Goal: Task Accomplishment & Management: Manage account settings

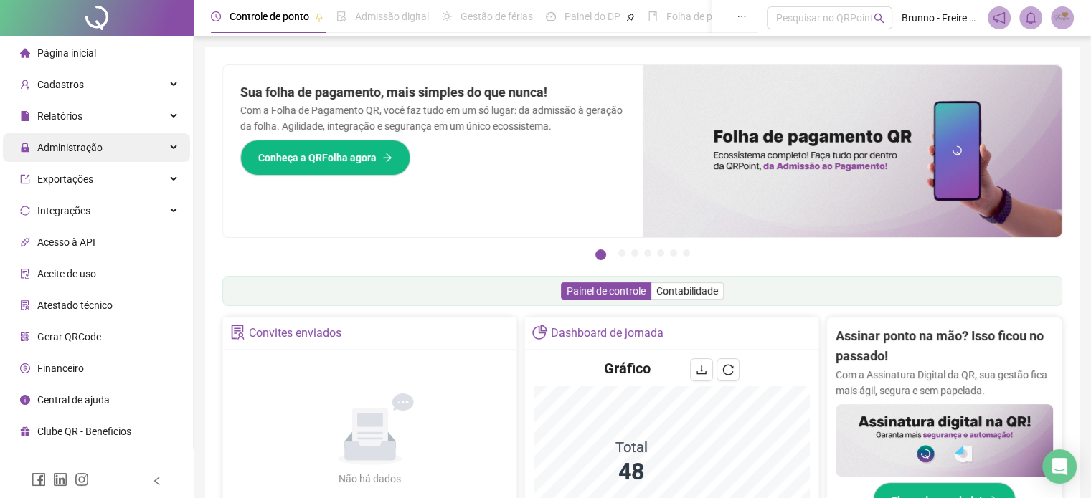
click at [75, 157] on span "Administração" at bounding box center [61, 147] width 82 height 29
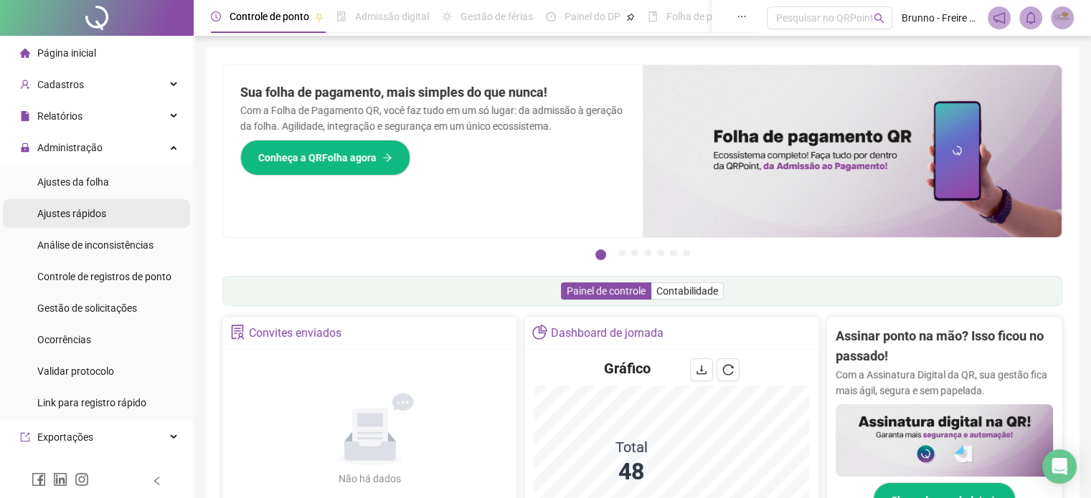
click at [93, 214] on span "Ajustes rápidos" at bounding box center [71, 213] width 69 height 11
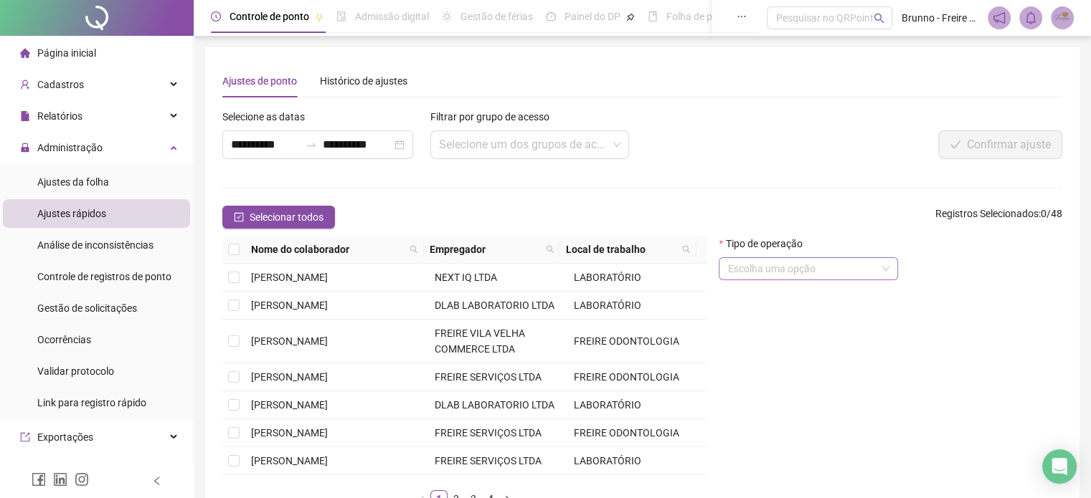
click at [780, 261] on input "search" at bounding box center [801, 269] width 149 height 22
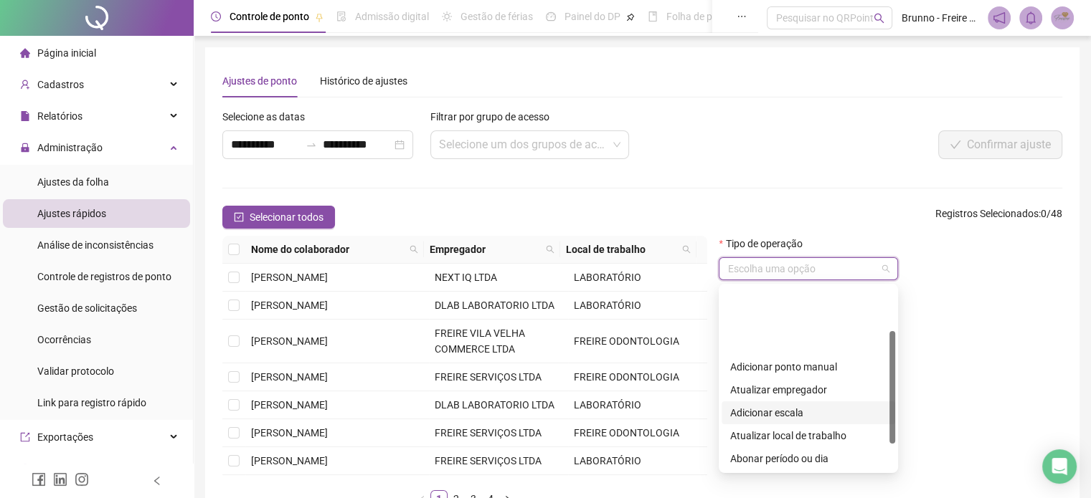
scroll to position [115, 0]
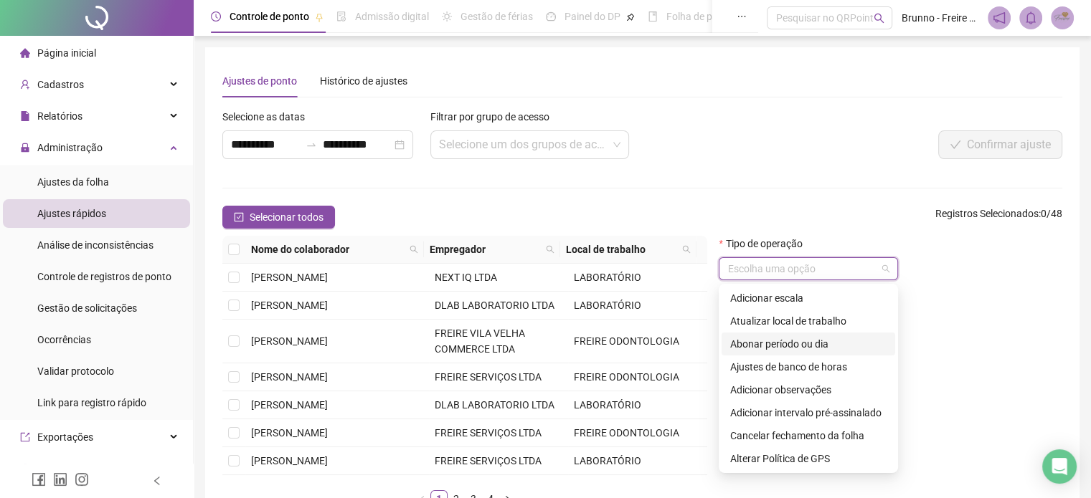
click at [750, 346] on div "Abonar período ou dia" at bounding box center [808, 344] width 156 height 16
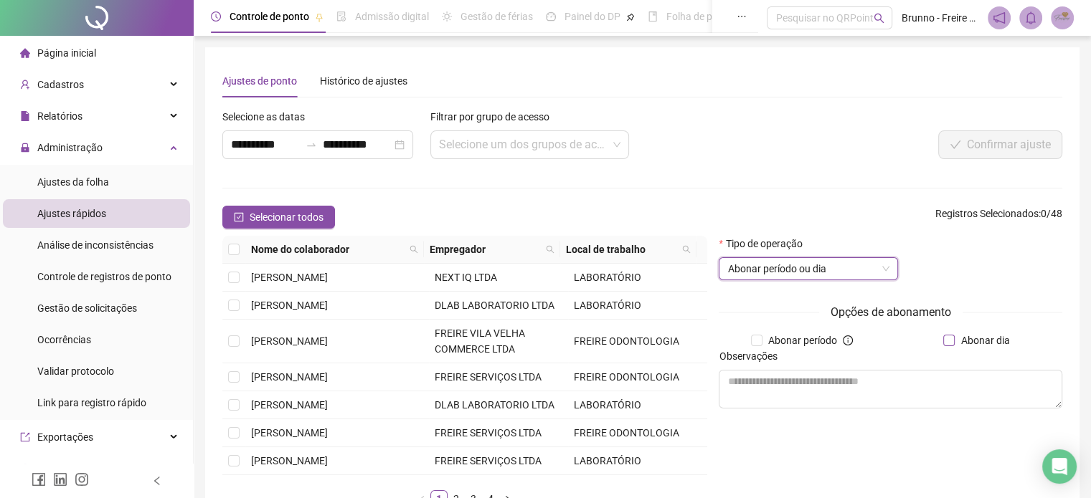
click at [955, 339] on span "Abonar dia" at bounding box center [985, 341] width 60 height 16
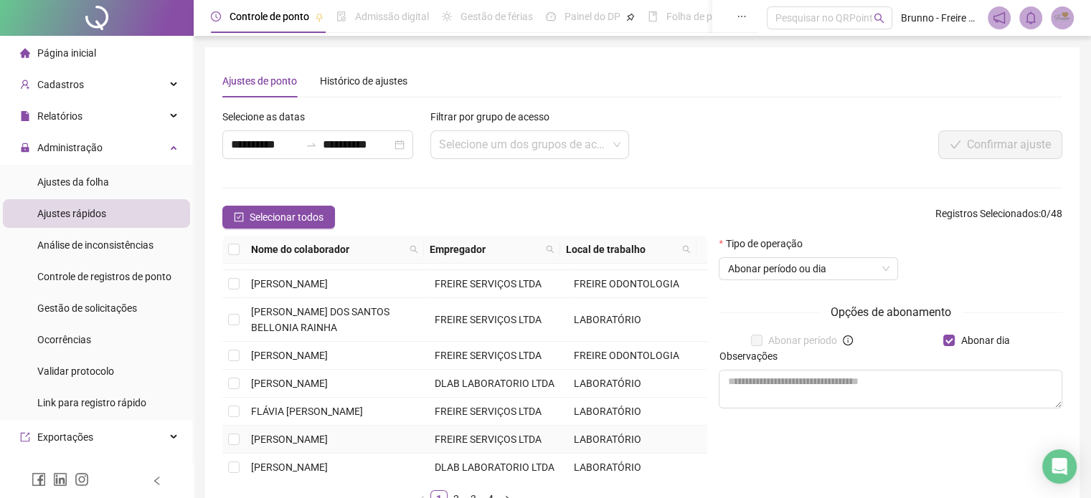
scroll to position [99, 0]
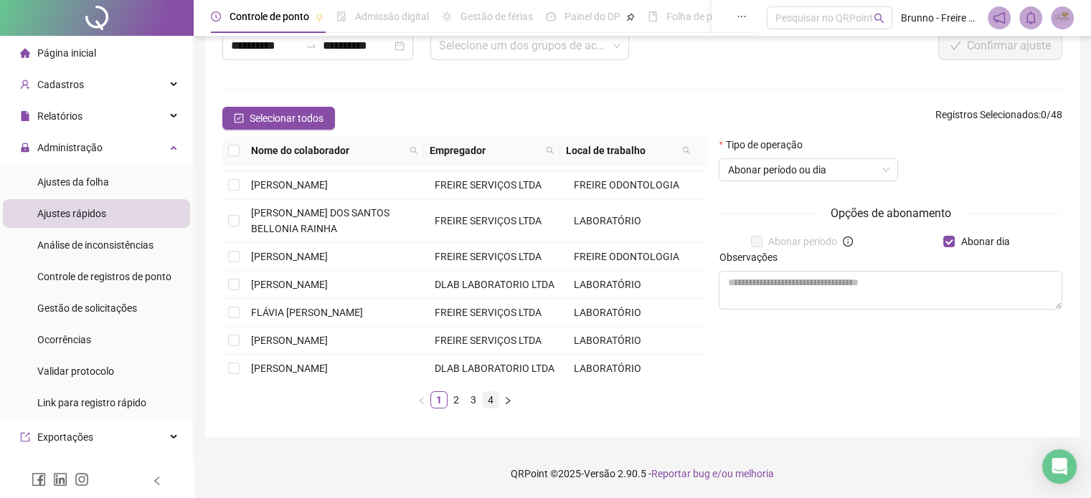
click at [488, 397] on link "4" at bounding box center [491, 400] width 16 height 16
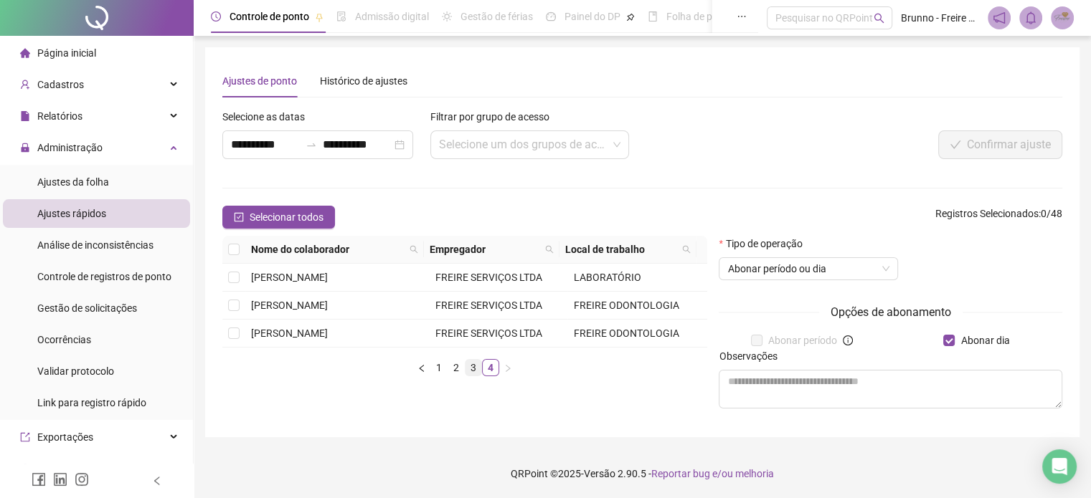
click at [475, 369] on link "3" at bounding box center [473, 368] width 16 height 16
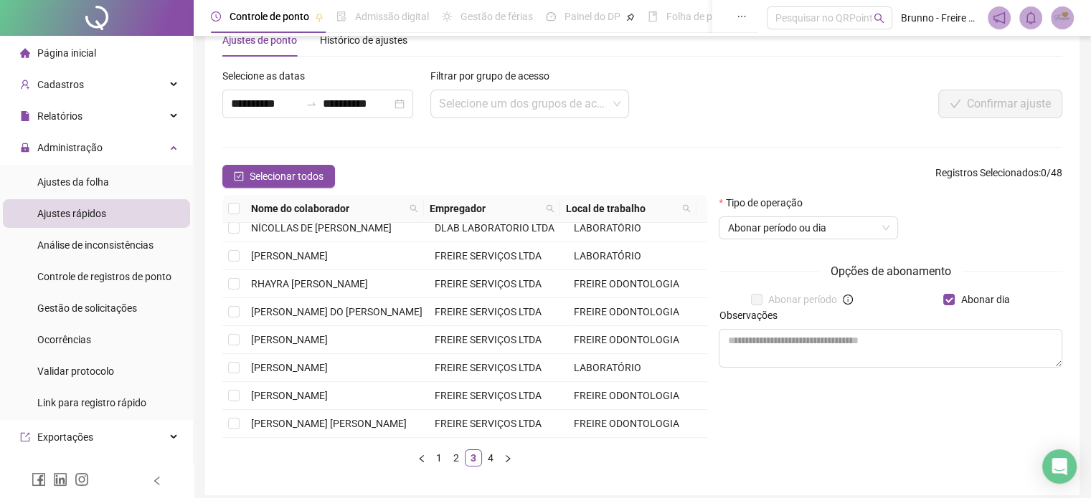
scroll to position [72, 0]
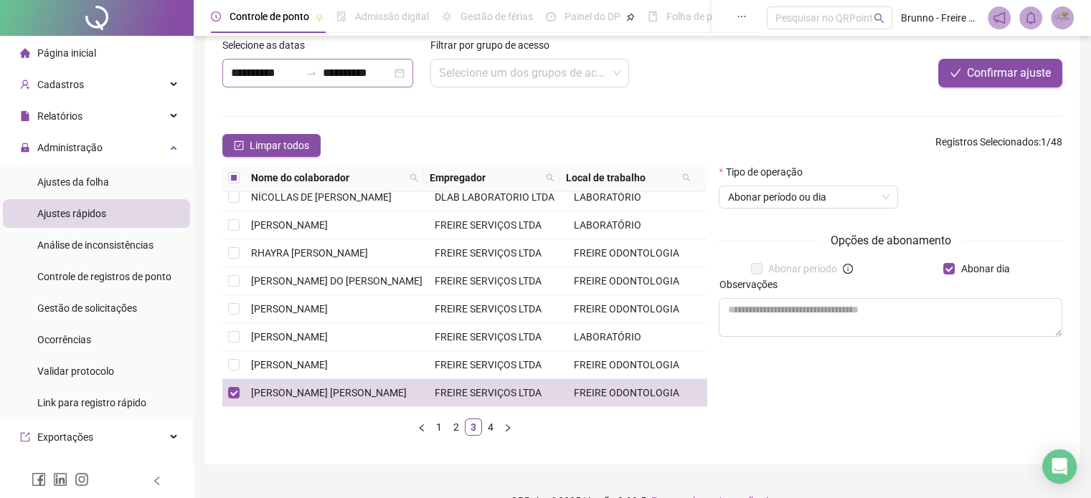
click at [403, 75] on div "**********" at bounding box center [317, 73] width 191 height 29
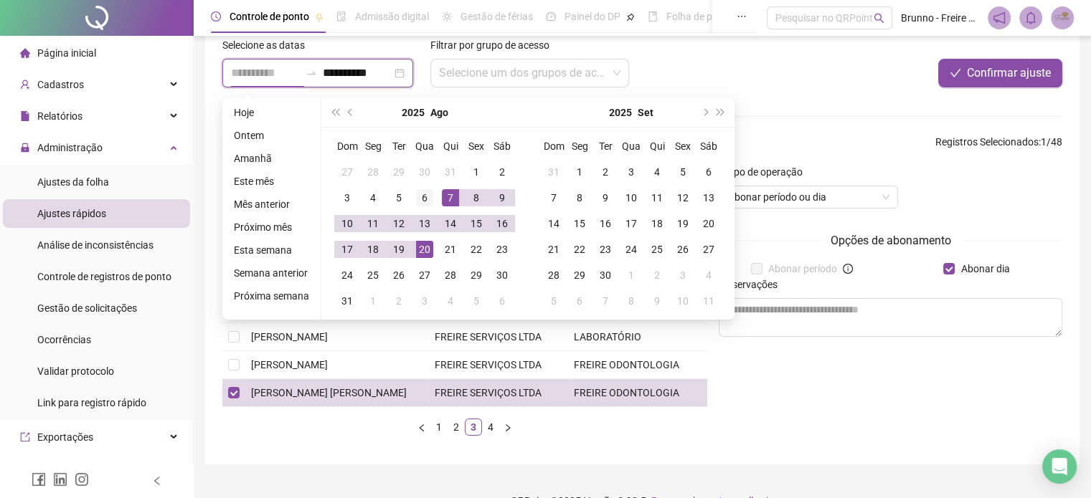
type input "**********"
click at [427, 200] on div "6" at bounding box center [424, 197] width 17 height 17
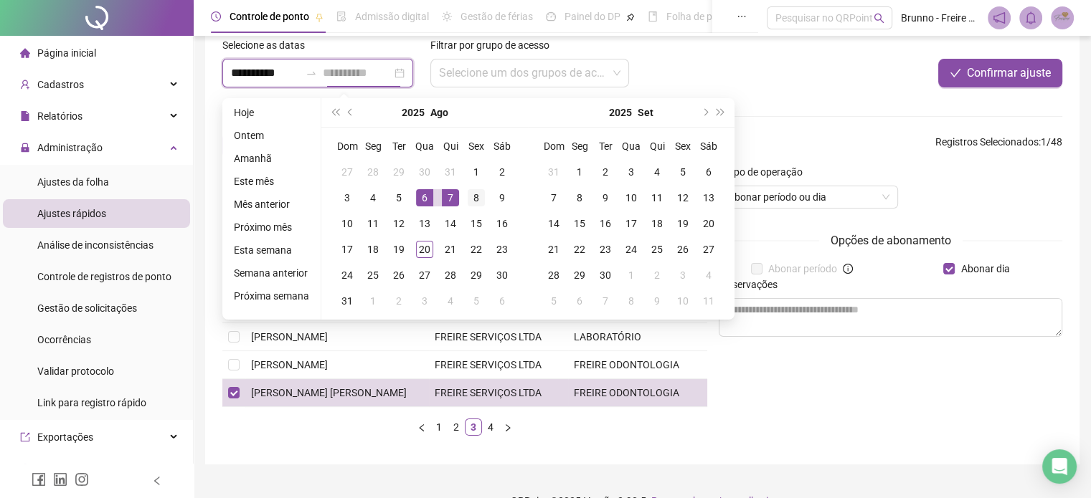
type input "**********"
click at [473, 199] on div "8" at bounding box center [476, 197] width 17 height 17
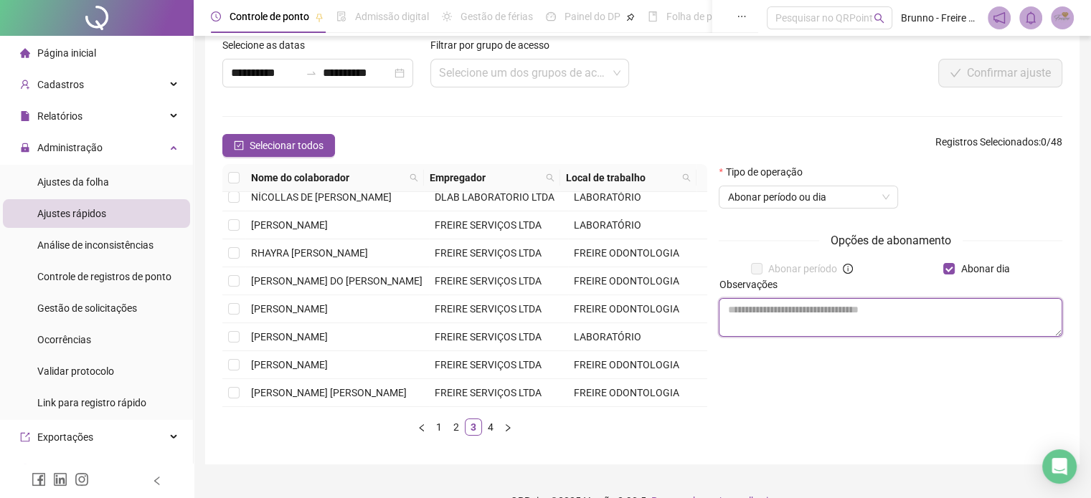
click at [826, 315] on textarea at bounding box center [891, 317] width 344 height 39
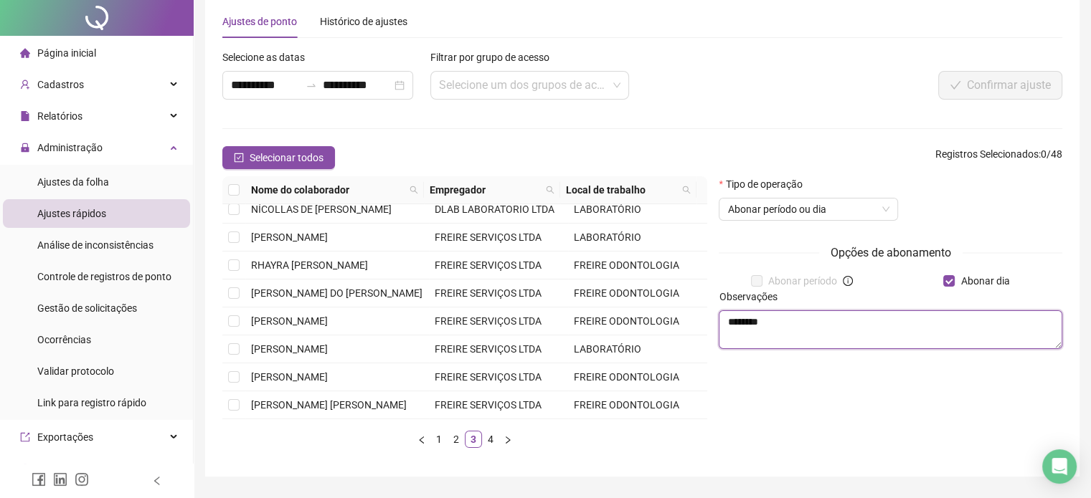
scroll to position [99, 0]
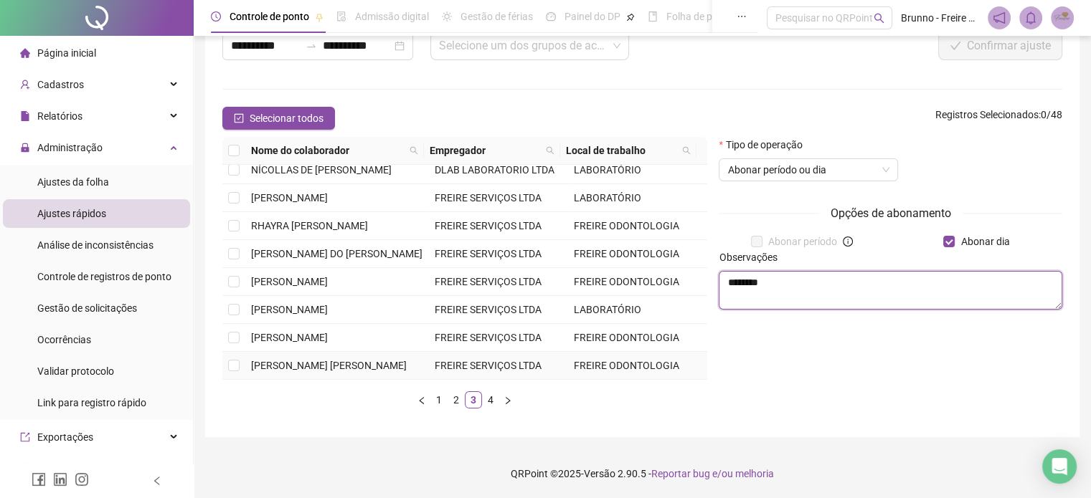
type textarea "********"
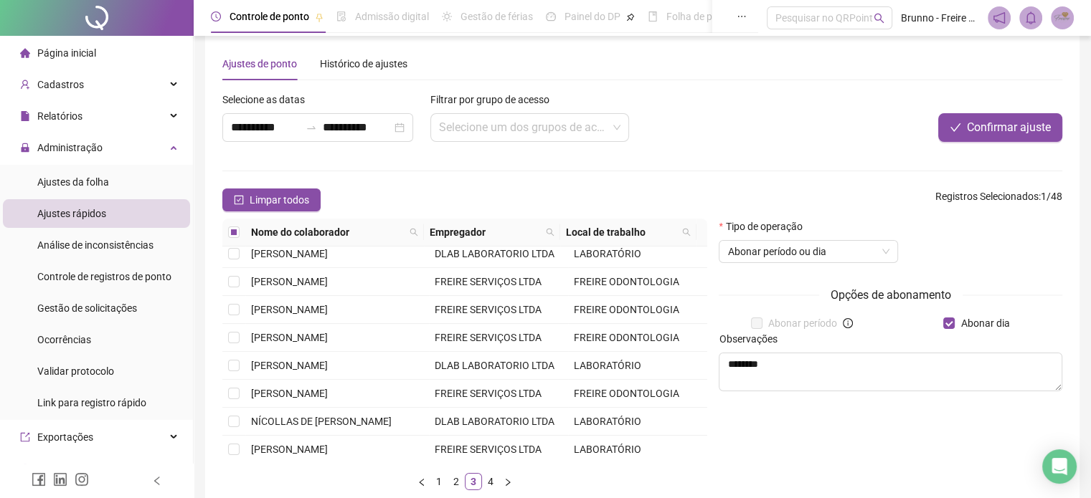
scroll to position [0, 0]
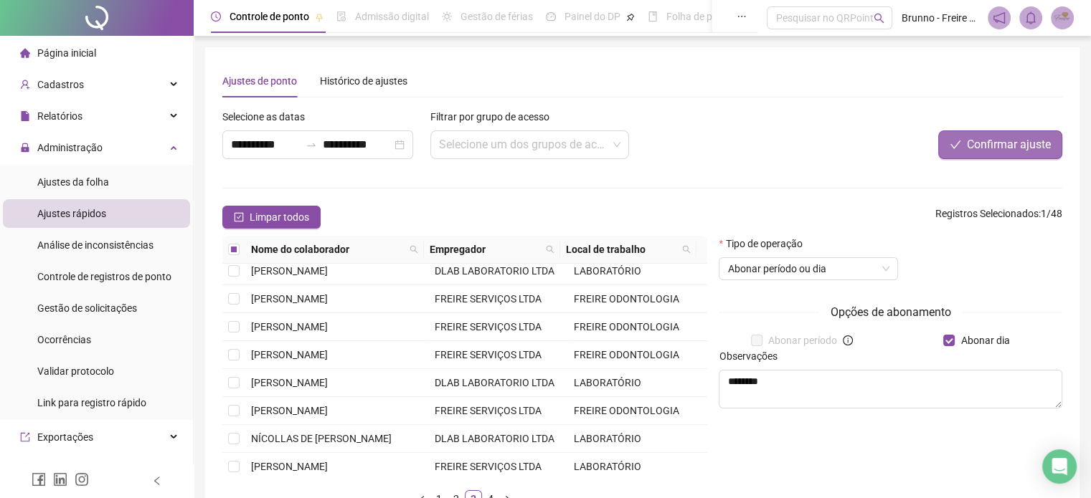
click at [1018, 144] on span "Confirmar ajuste" at bounding box center [1009, 144] width 84 height 17
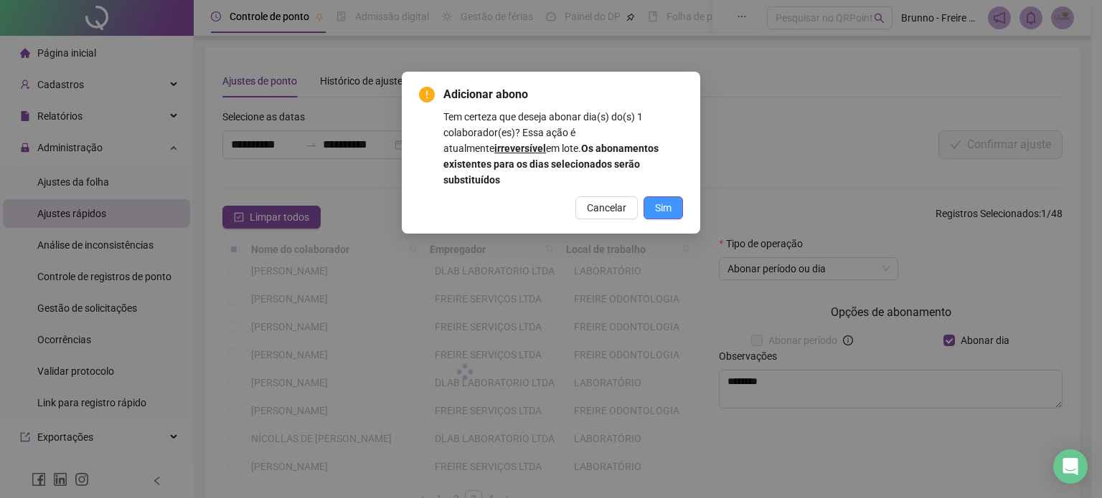
click at [676, 197] on button "Sim" at bounding box center [662, 208] width 39 height 23
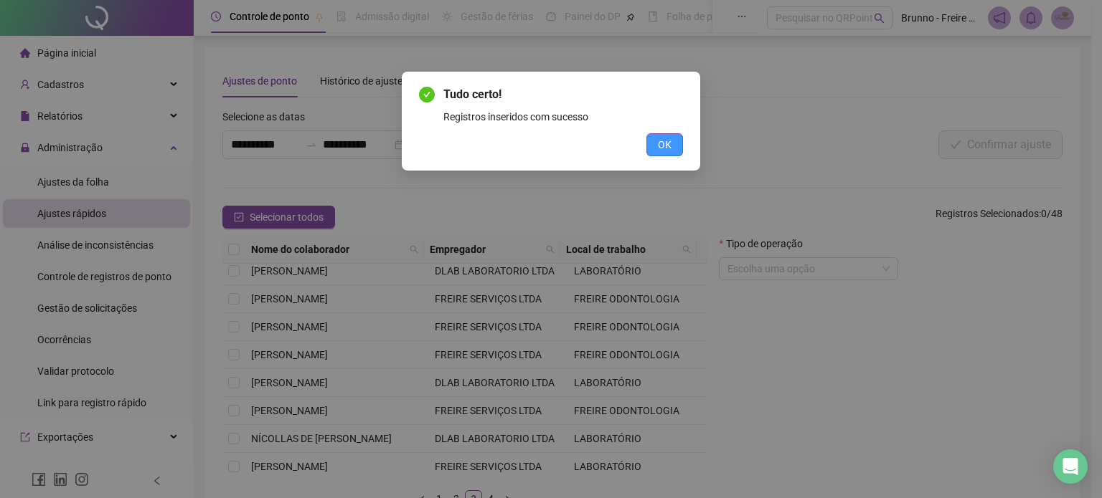
click at [663, 146] on span "OK" at bounding box center [665, 145] width 14 height 16
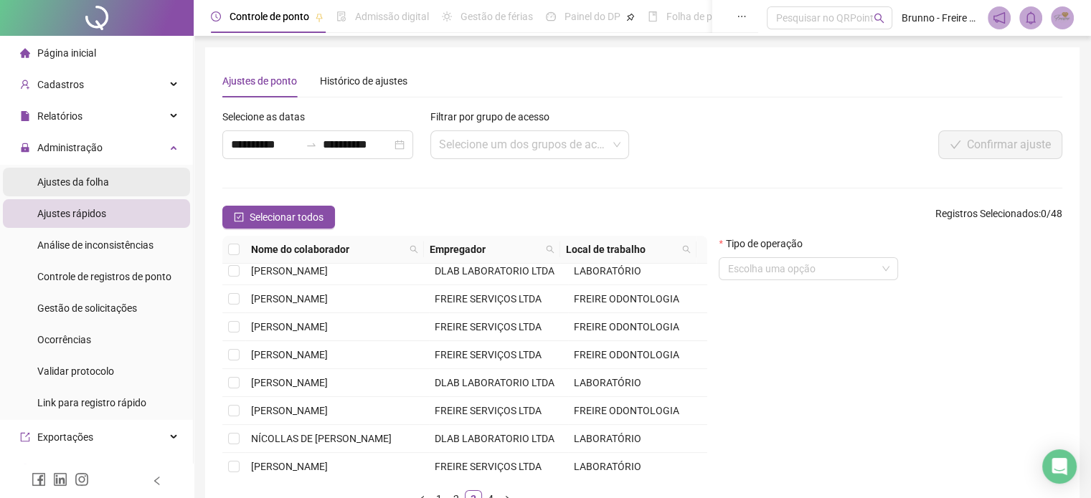
click at [47, 183] on span "Ajustes da folha" at bounding box center [73, 181] width 72 height 11
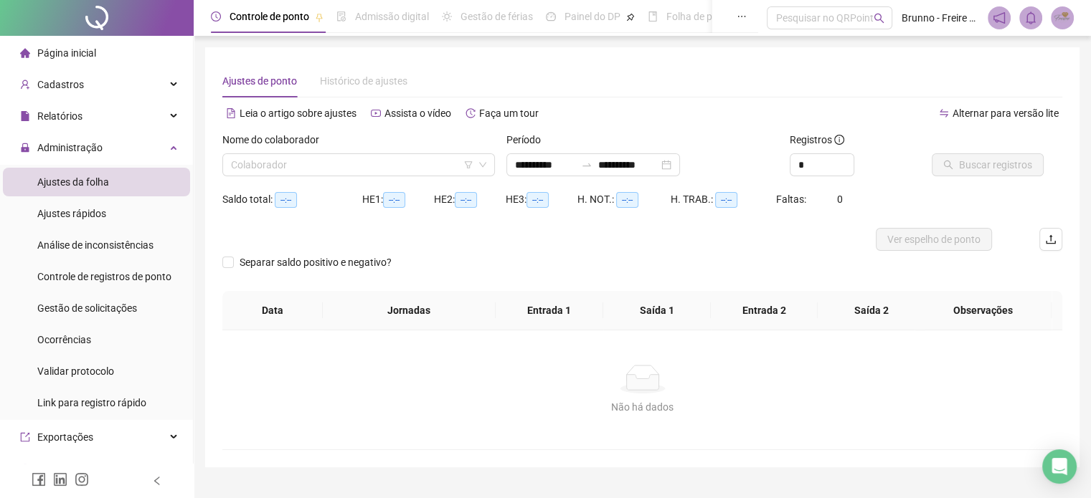
type input "**********"
click at [443, 166] on input "search" at bounding box center [352, 165] width 242 height 22
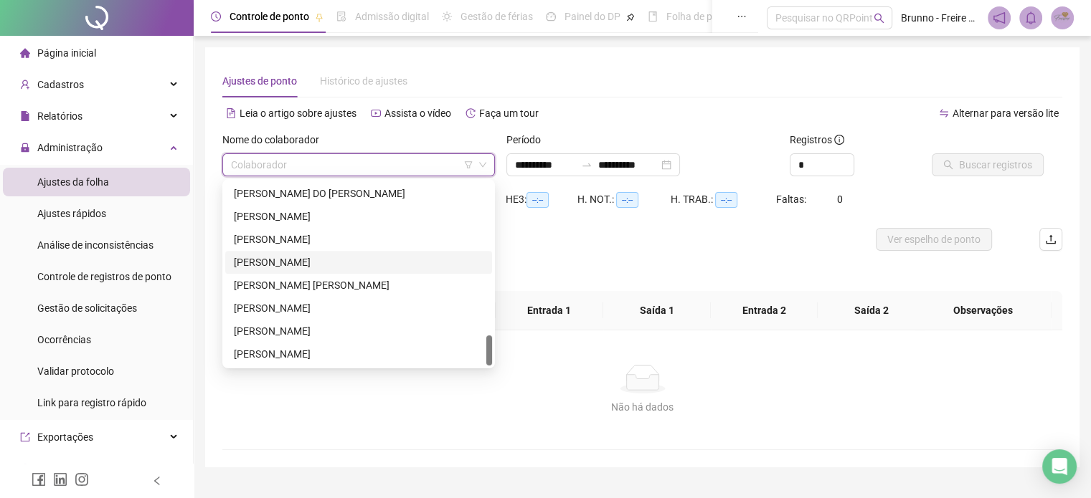
scroll to position [30, 0]
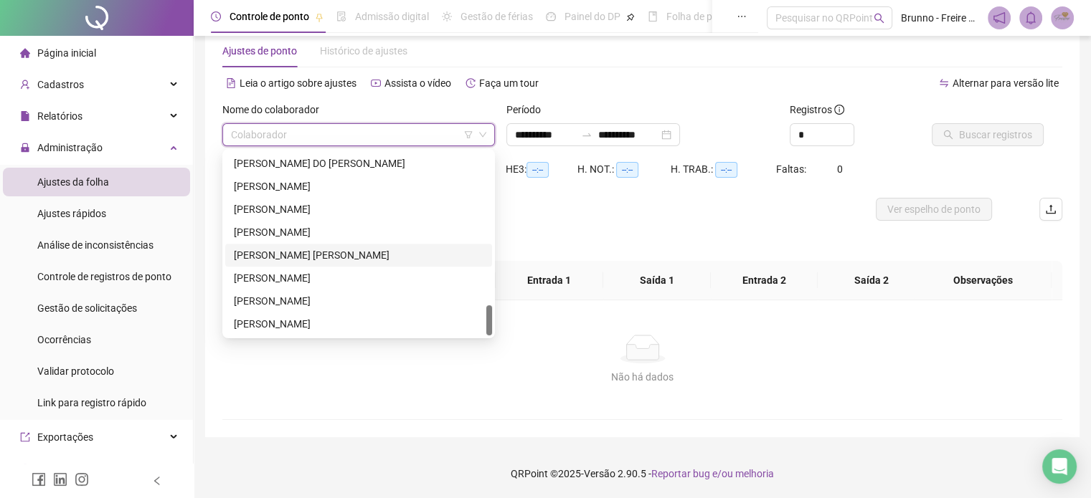
click at [336, 259] on div "[PERSON_NAME] [PERSON_NAME]" at bounding box center [359, 255] width 250 height 16
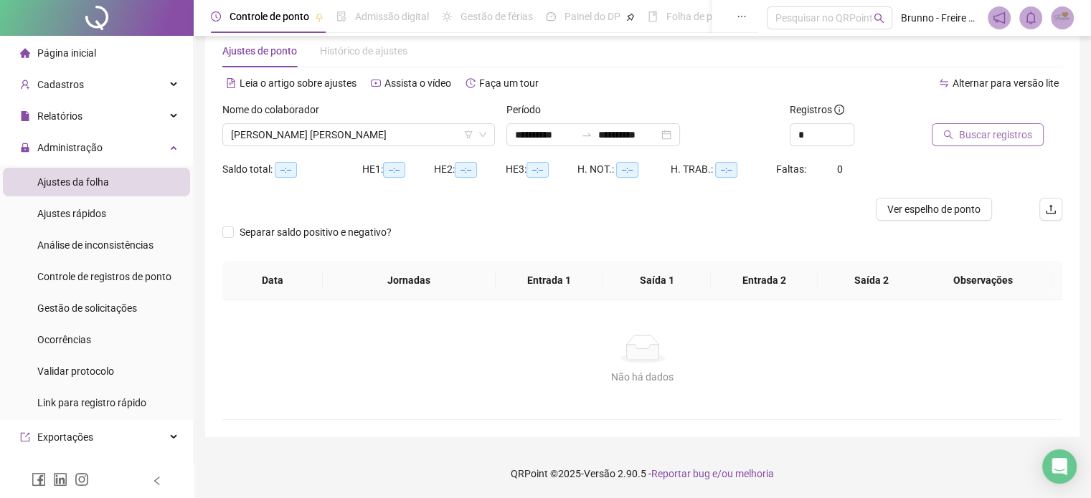
click at [983, 134] on span "Buscar registros" at bounding box center [995, 135] width 73 height 16
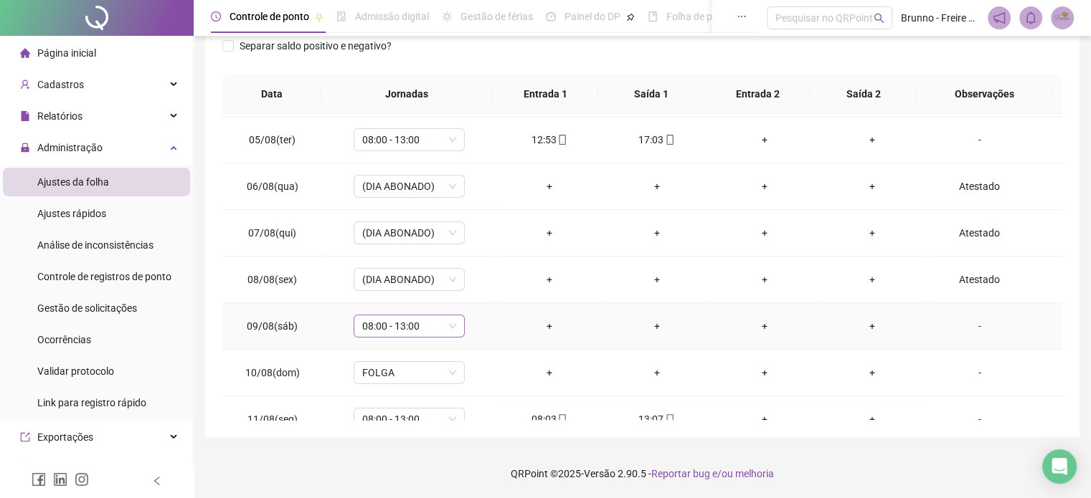
scroll to position [215, 0]
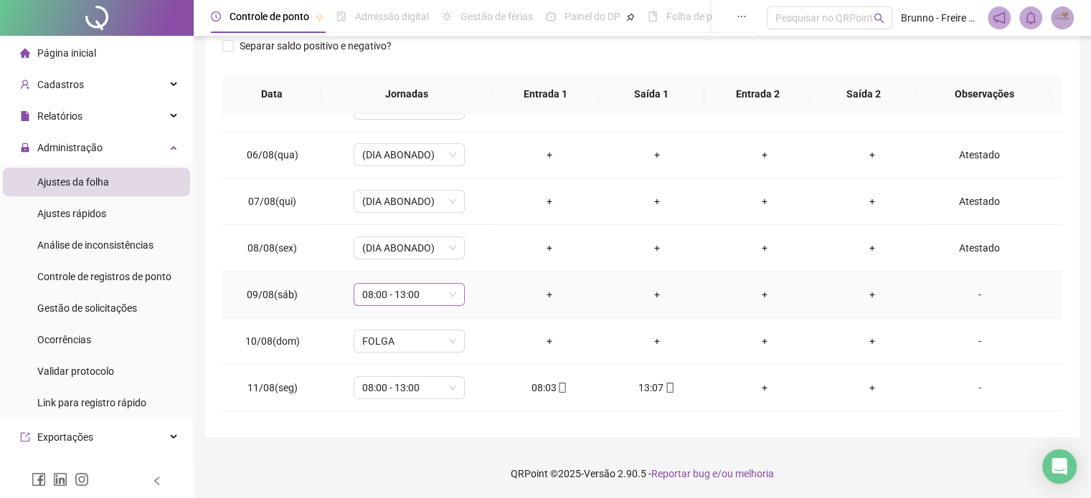
click at [456, 295] on div "08:00 - 13:00" at bounding box center [409, 294] width 111 height 23
type input "****"
click at [437, 391] on div "Folga compensatória" at bounding box center [418, 392] width 95 height 16
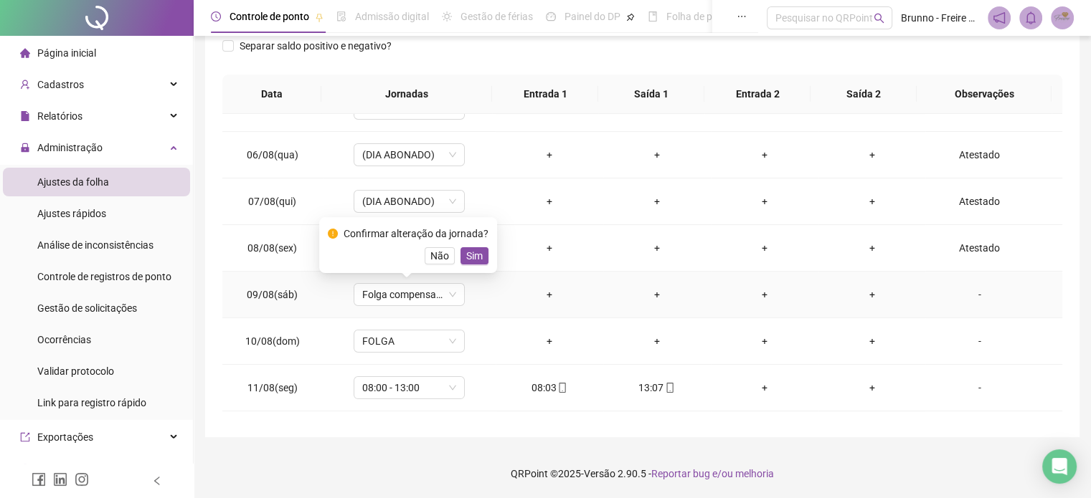
click at [466, 261] on span "Sim" at bounding box center [474, 256] width 16 height 16
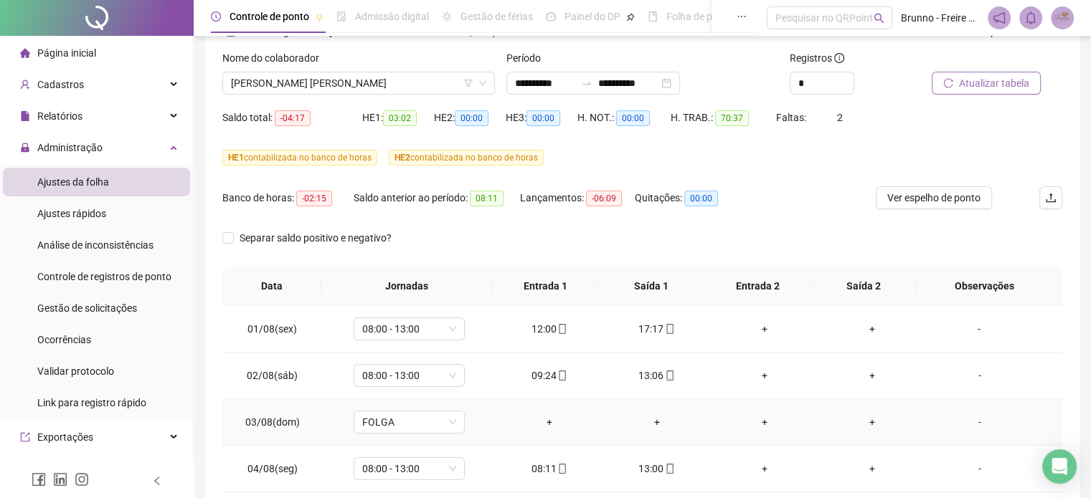
scroll to position [59, 0]
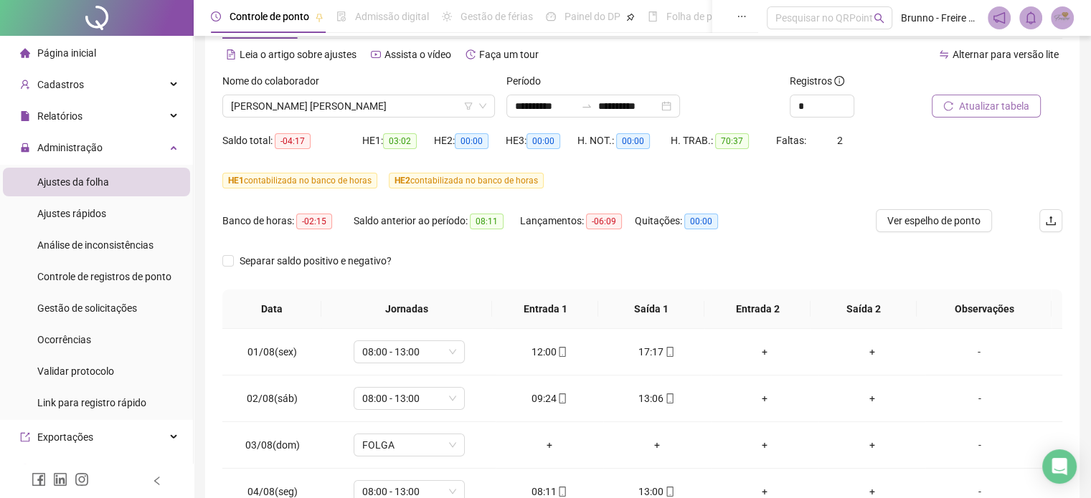
click at [998, 105] on span "Atualizar tabela" at bounding box center [994, 106] width 70 height 16
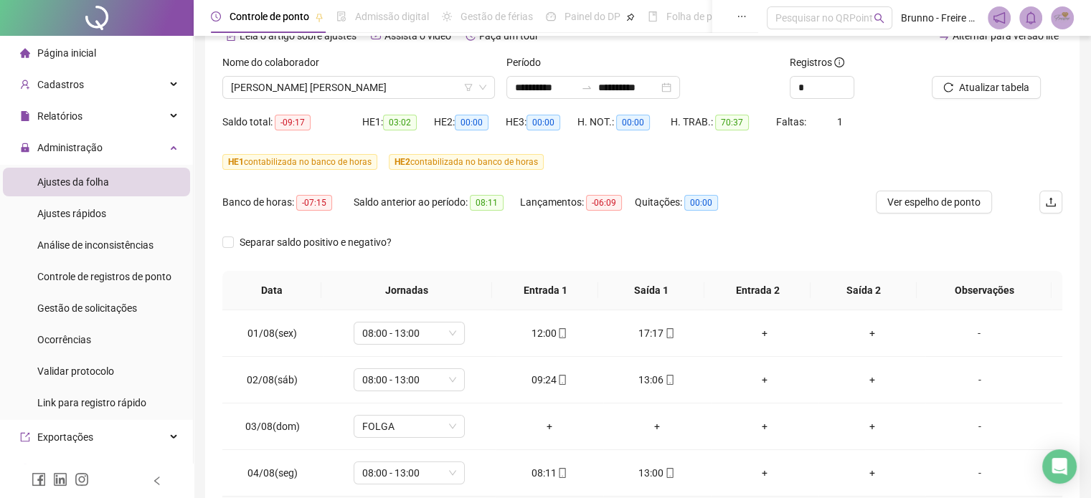
scroll to position [0, 0]
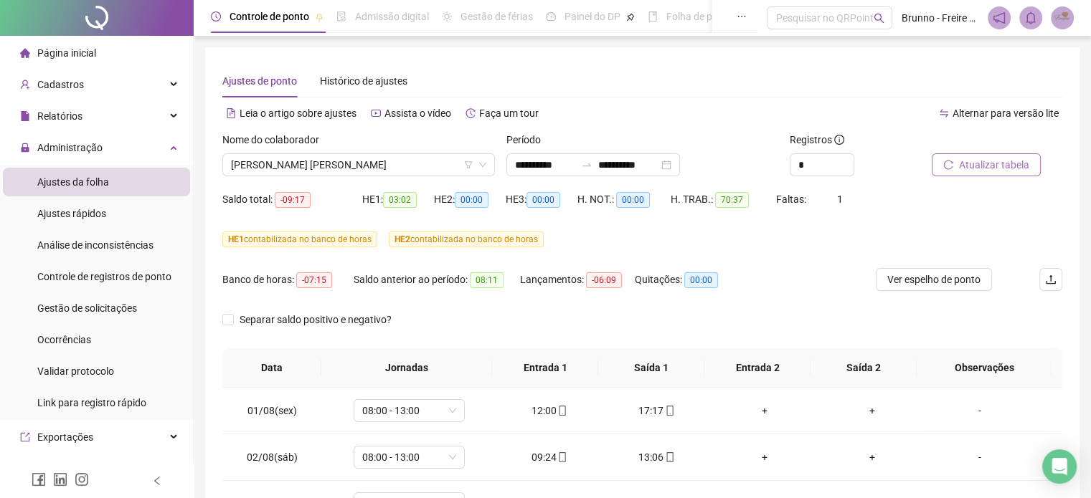
click at [989, 168] on span "Atualizar tabela" at bounding box center [994, 165] width 70 height 16
click at [75, 309] on span "Gestão de solicitações" at bounding box center [87, 308] width 100 height 11
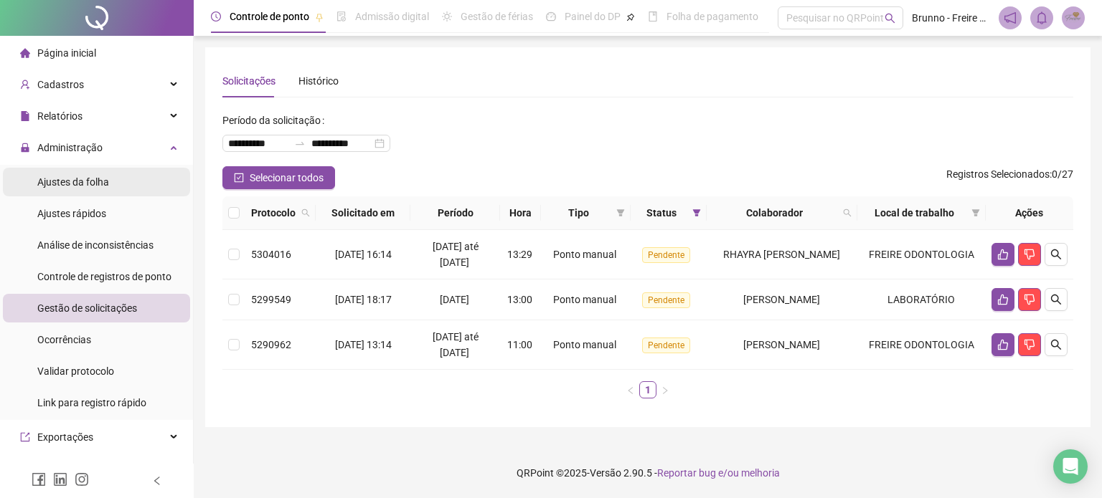
click at [92, 189] on div "Ajustes da folha" at bounding box center [73, 182] width 72 height 29
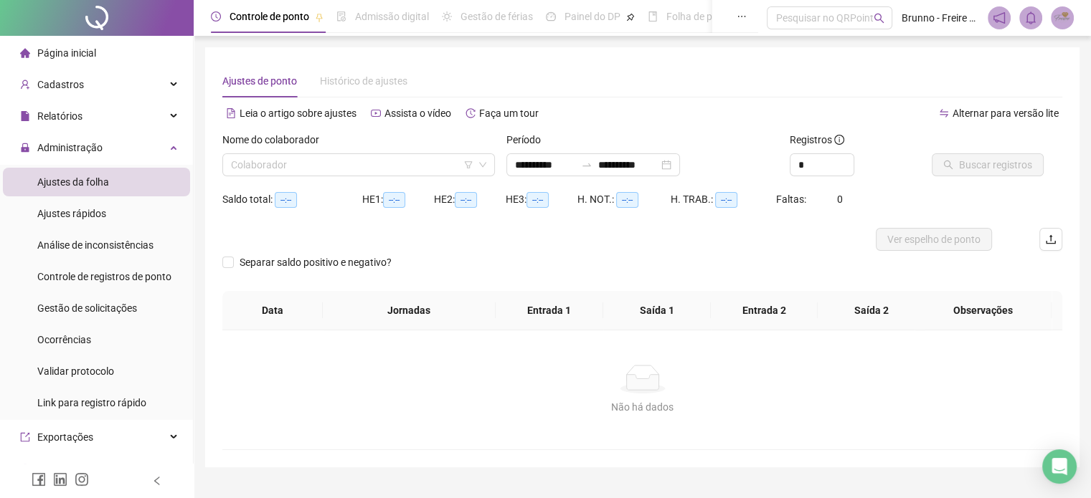
type input "**********"
click at [8, 199] on li "Ajustes rápidos" at bounding box center [96, 213] width 187 height 29
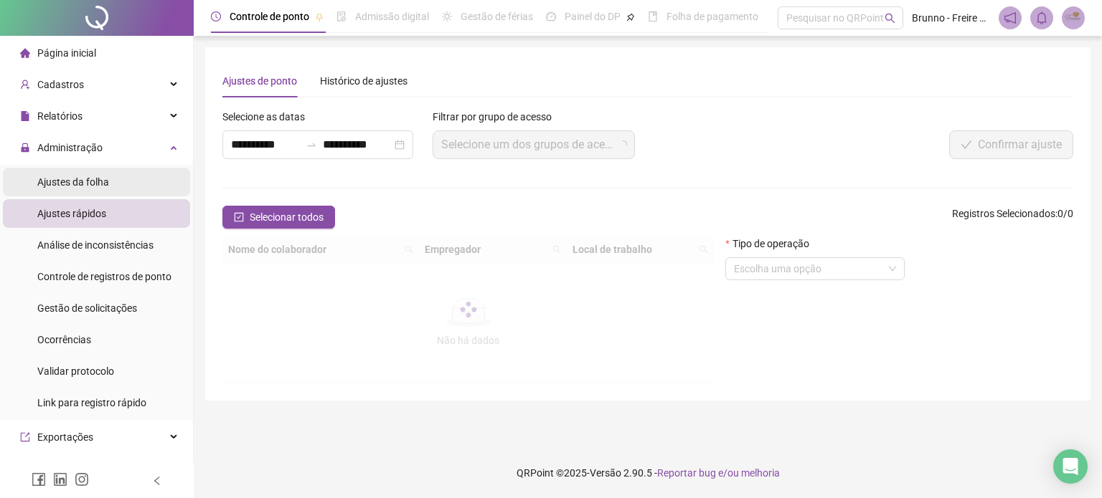
click at [114, 176] on li "Ajustes da folha" at bounding box center [96, 182] width 187 height 29
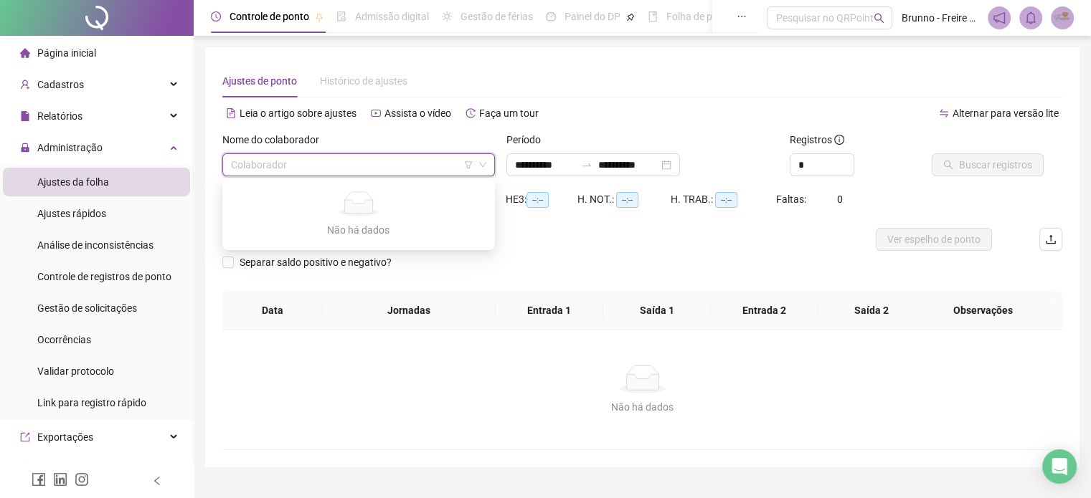
click at [325, 168] on input "search" at bounding box center [352, 165] width 242 height 22
click at [412, 167] on input "search" at bounding box center [352, 165] width 242 height 22
click at [123, 171] on li "Ajustes da folha" at bounding box center [96, 182] width 187 height 29
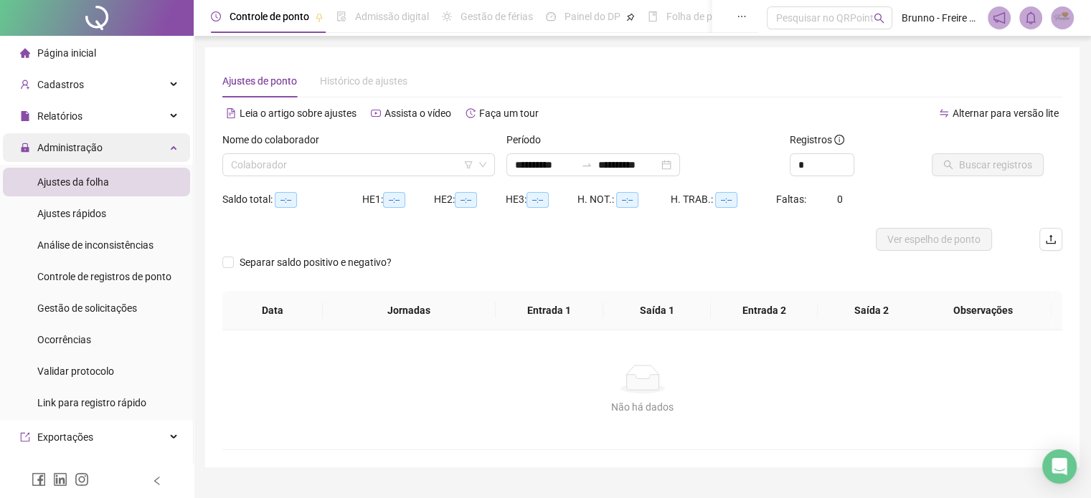
type input "**********"
click at [115, 158] on div "Administração" at bounding box center [96, 147] width 187 height 29
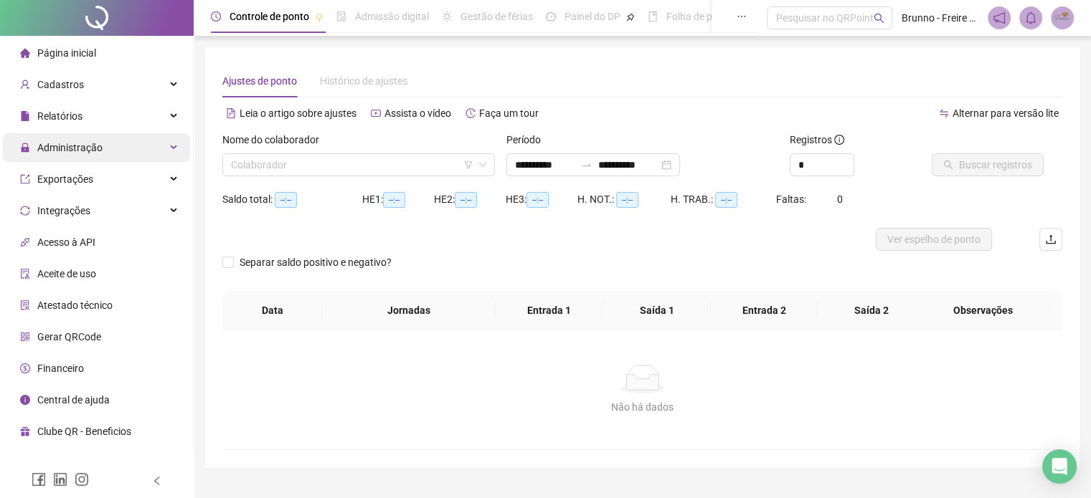
click at [113, 155] on div "Administração" at bounding box center [96, 147] width 187 height 29
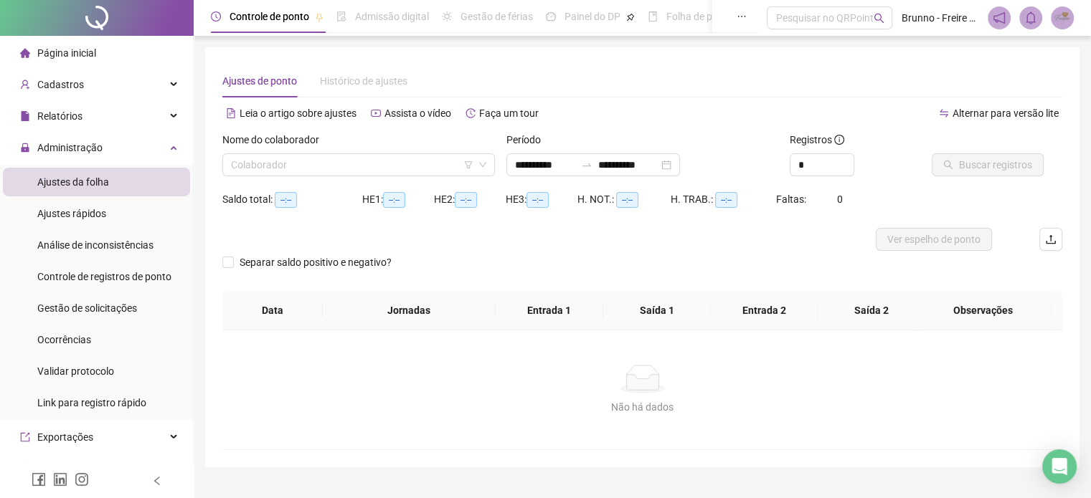
click at [98, 195] on div "Ajustes da folha" at bounding box center [73, 182] width 72 height 29
click at [100, 194] on div "Ajustes da folha" at bounding box center [73, 182] width 72 height 29
click at [289, 174] on input "search" at bounding box center [352, 165] width 242 height 22
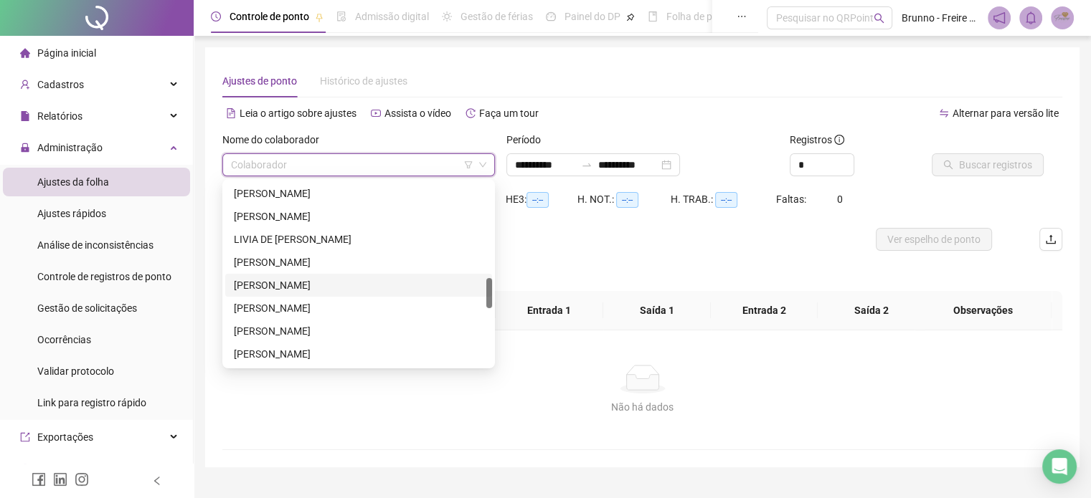
scroll to position [717, 0]
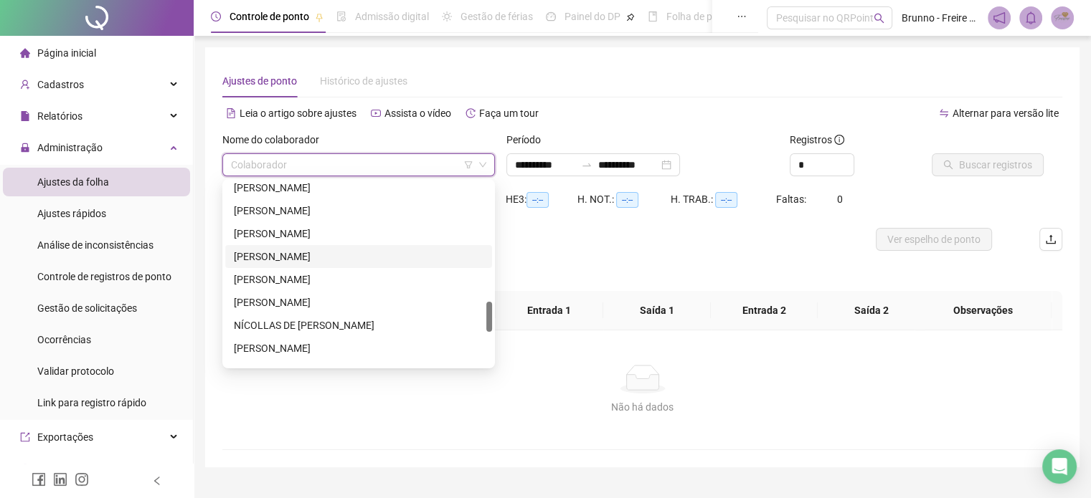
click at [279, 257] on div "[PERSON_NAME]" at bounding box center [359, 257] width 250 height 16
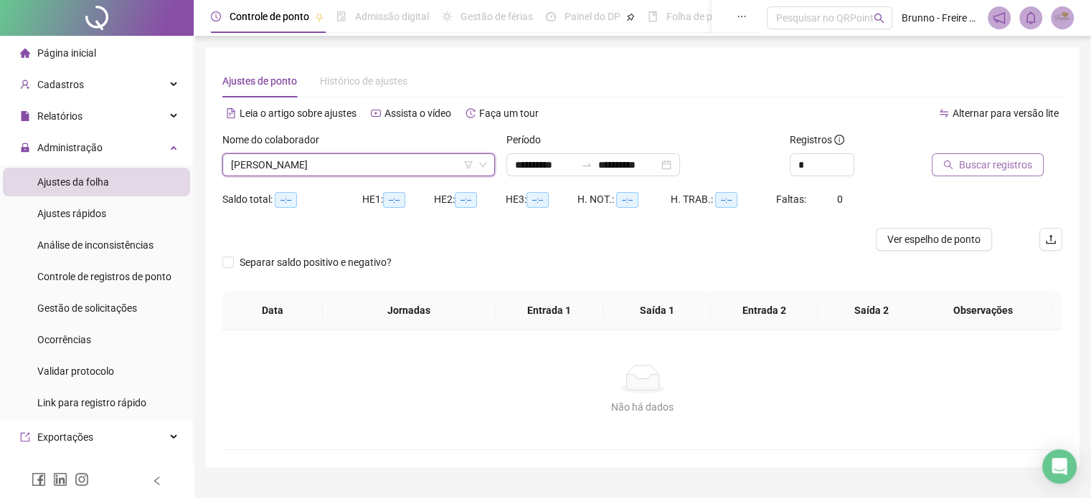
click at [990, 169] on span "Buscar registros" at bounding box center [995, 165] width 73 height 16
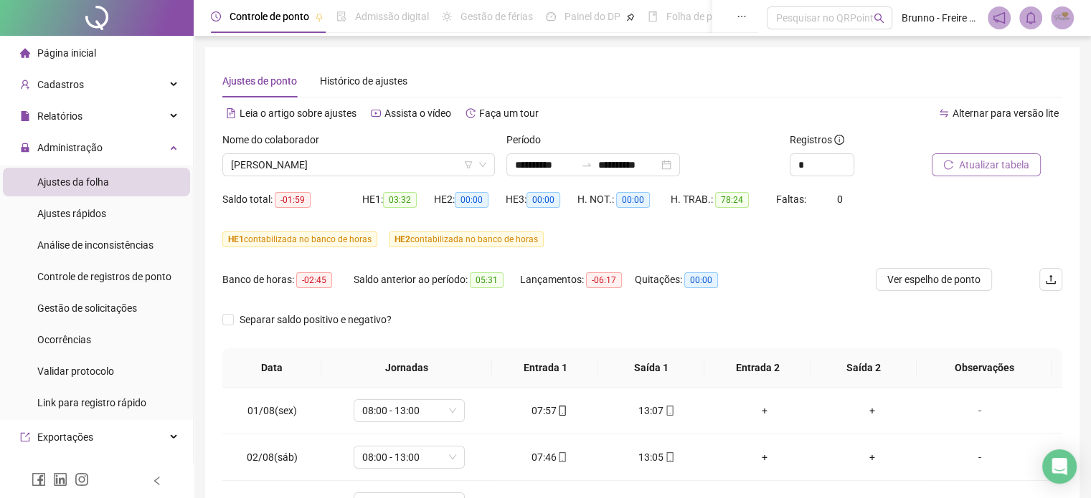
scroll to position [0, 0]
click at [990, 171] on span "Atualizar tabela" at bounding box center [994, 165] width 70 height 16
click at [438, 163] on span "[PERSON_NAME]" at bounding box center [358, 165] width 255 height 22
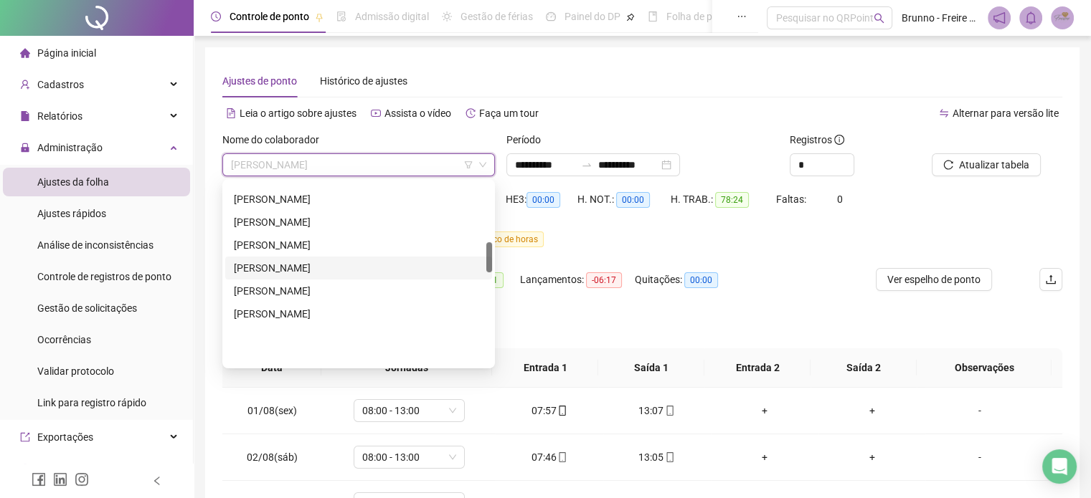
scroll to position [359, 0]
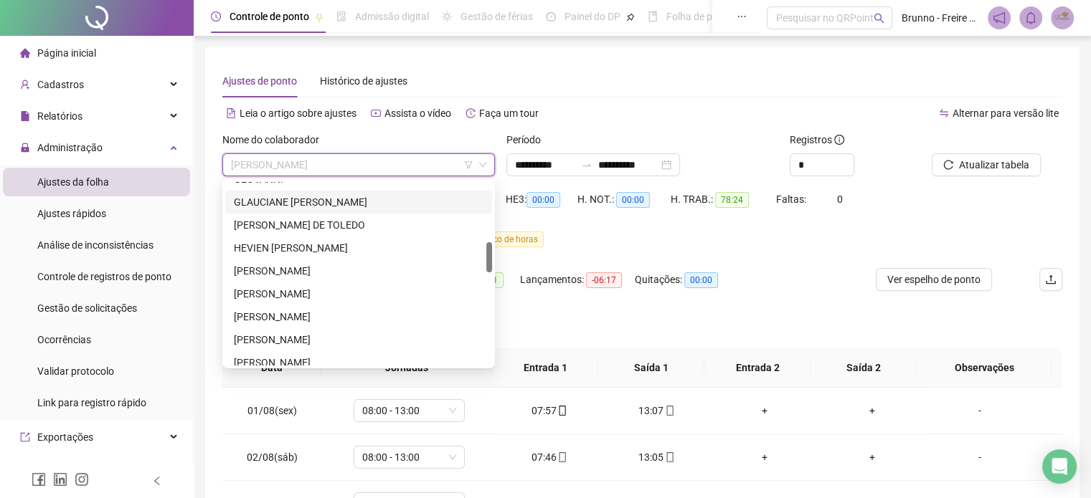
click at [296, 200] on div "GLAUCIANE [PERSON_NAME]" at bounding box center [359, 202] width 250 height 16
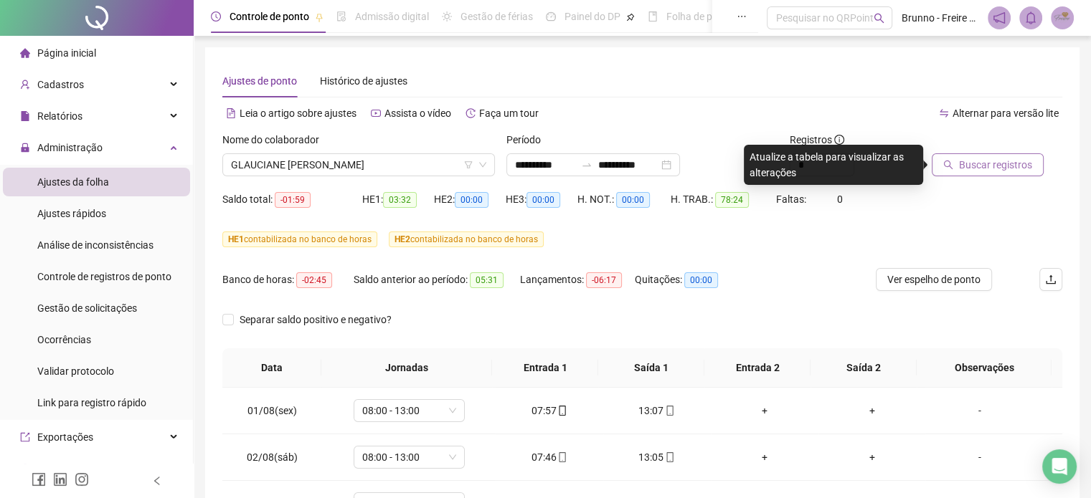
click at [998, 161] on span "Buscar registros" at bounding box center [995, 165] width 73 height 16
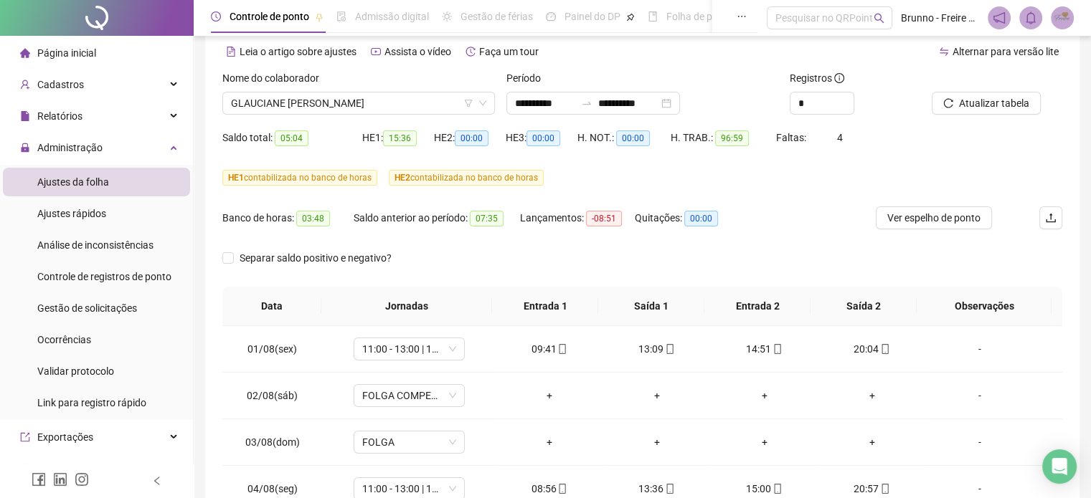
scroll to position [0, 0]
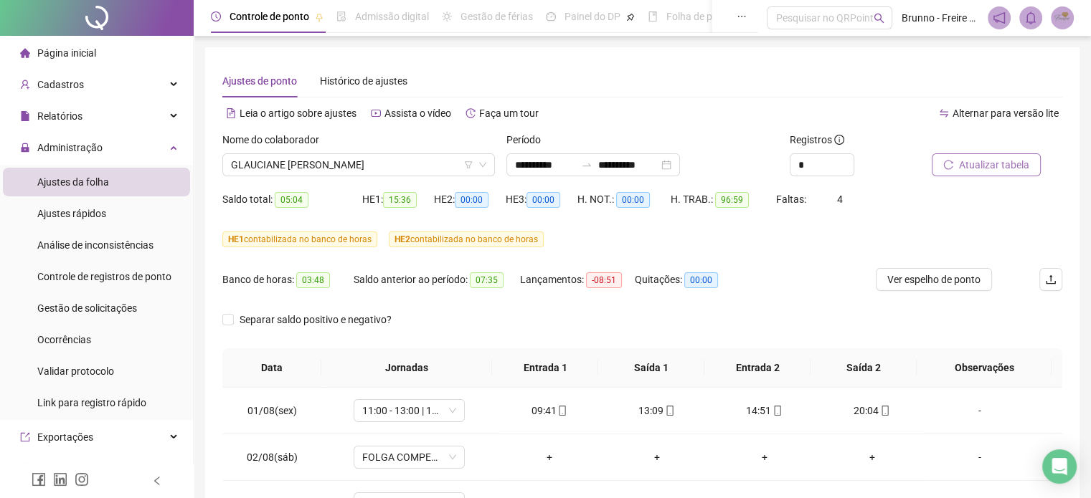
click at [1012, 168] on span "Atualizar tabela" at bounding box center [994, 165] width 70 height 16
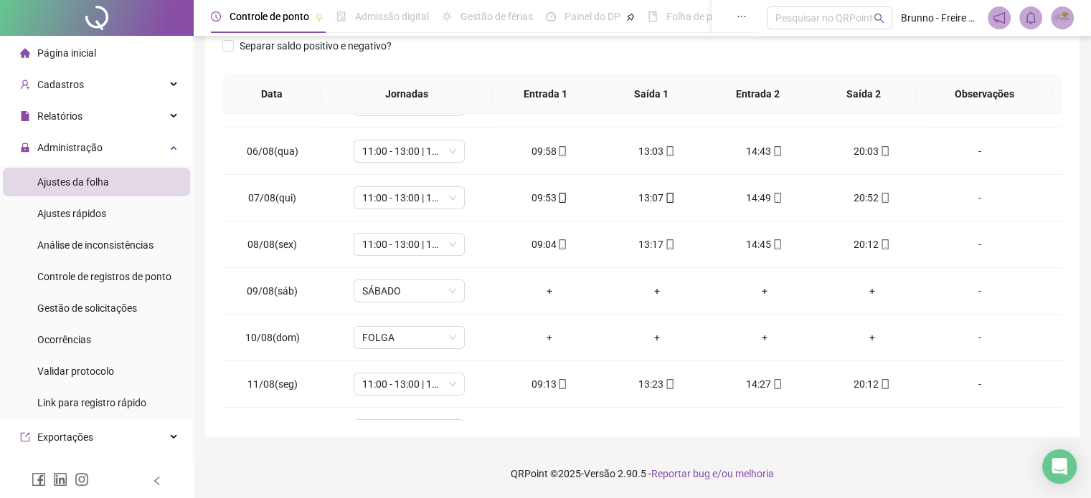
scroll to position [218, 0]
click at [415, 289] on span "SÁBADO" at bounding box center [409, 292] width 94 height 22
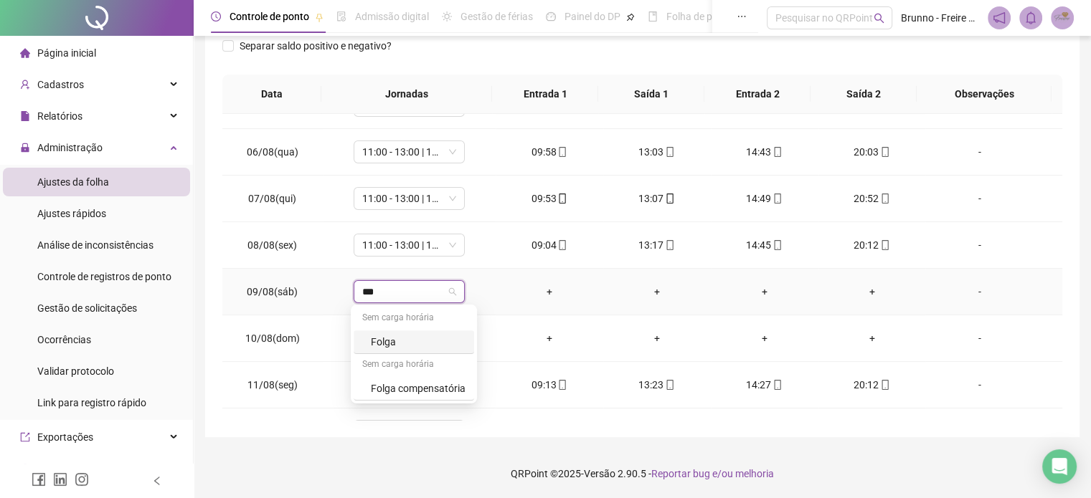
type input "****"
click at [430, 390] on div "Folga compensatória" at bounding box center [418, 389] width 95 height 16
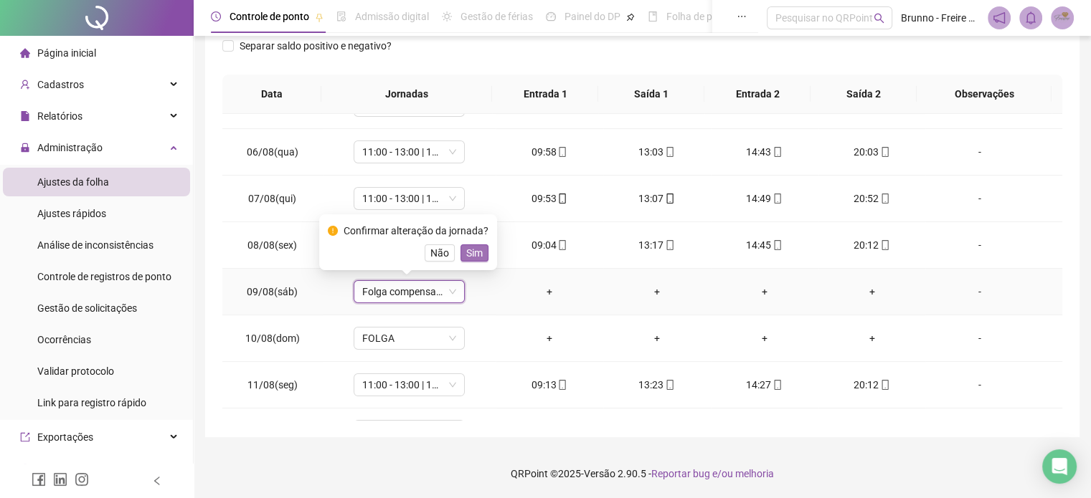
click at [473, 261] on button "Sim" at bounding box center [474, 253] width 28 height 17
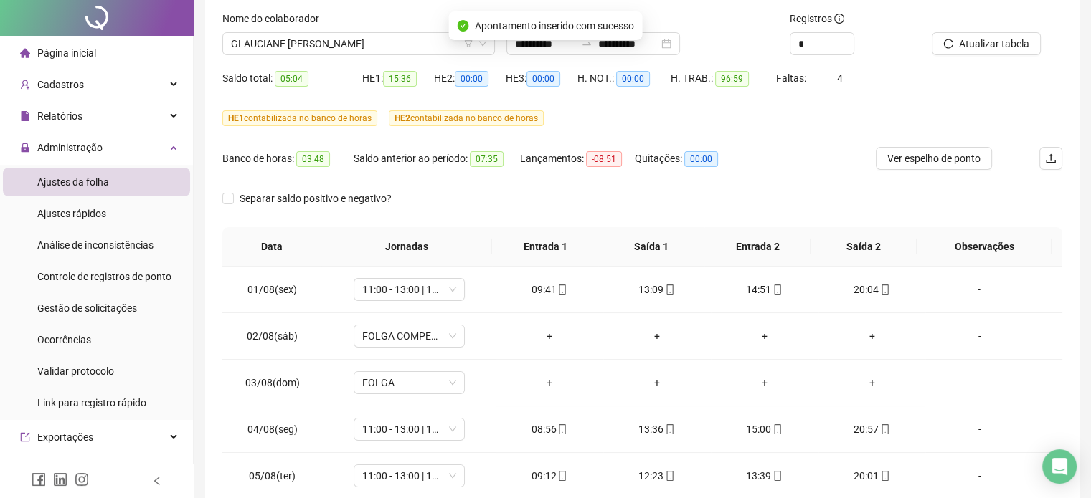
scroll to position [0, 0]
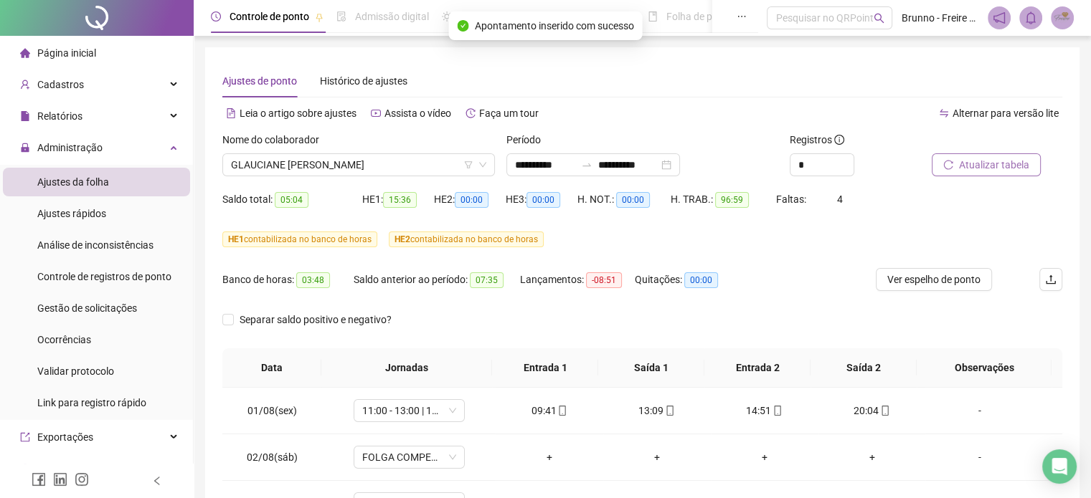
click at [988, 160] on span "Atualizar tabela" at bounding box center [994, 165] width 70 height 16
click at [989, 168] on span "Atualizar tabela" at bounding box center [994, 165] width 70 height 16
click at [928, 284] on span "Ver espelho de ponto" at bounding box center [933, 280] width 93 height 16
click at [978, 162] on span "Atualizar tabela" at bounding box center [994, 165] width 70 height 16
click at [999, 169] on span "Atualizar tabela" at bounding box center [994, 165] width 70 height 16
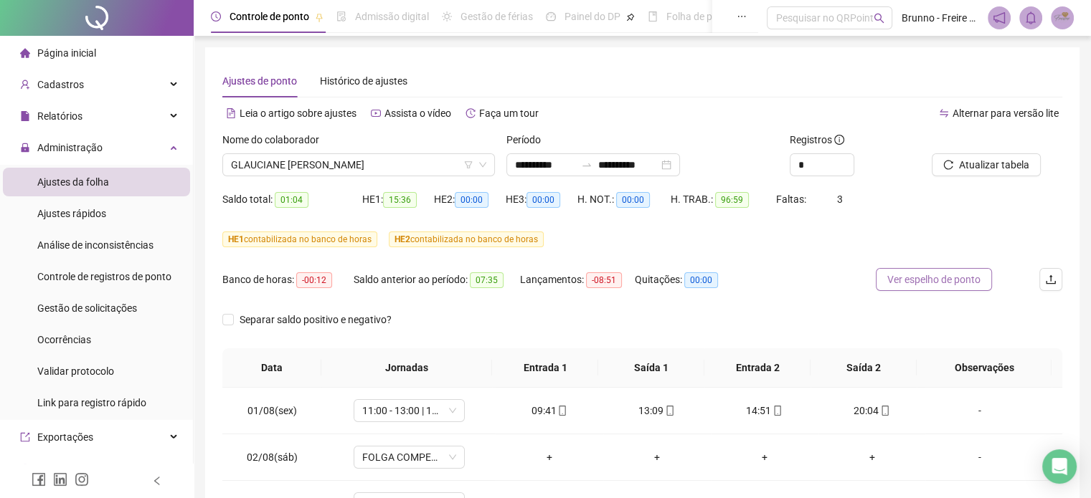
click at [931, 281] on span "Ver espelho de ponto" at bounding box center [933, 280] width 93 height 16
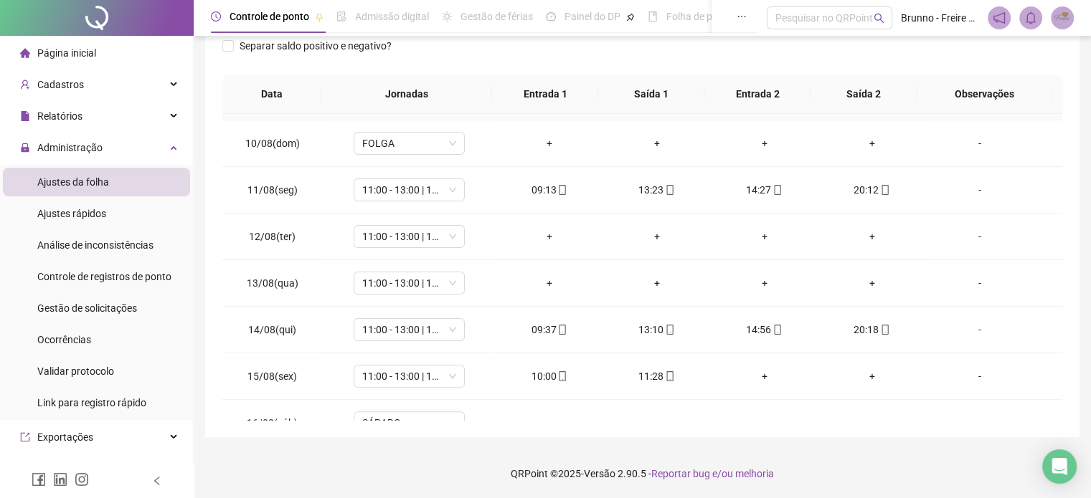
scroll to position [430, 0]
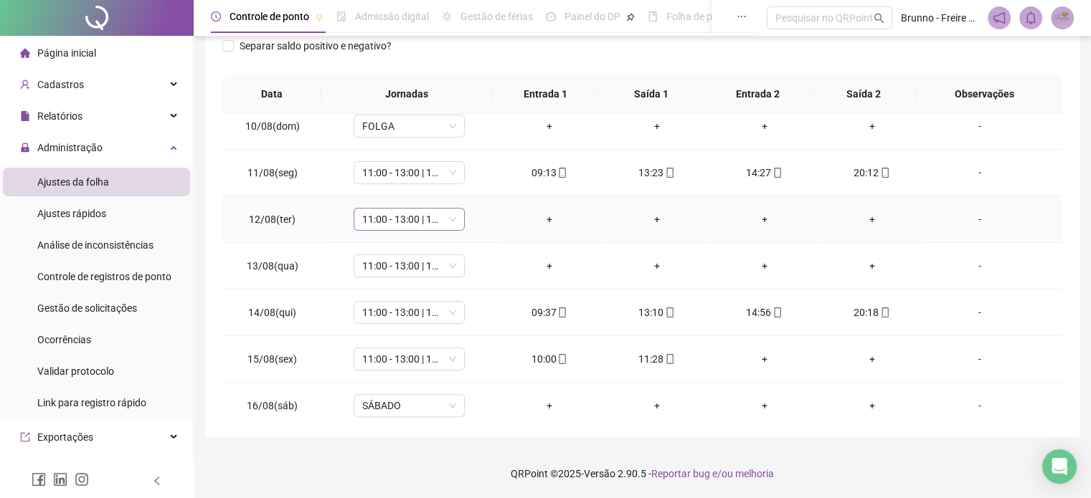
click at [453, 219] on span "11:00 - 13:00 | 14:00 - 20:00" at bounding box center [409, 220] width 94 height 22
type input "*"
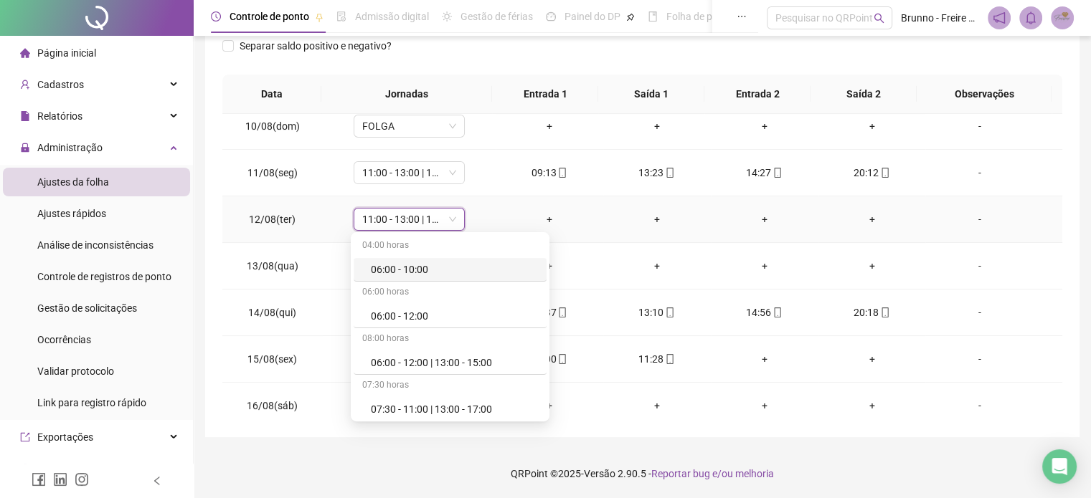
click at [496, 214] on td "+" at bounding box center [550, 220] width 108 height 47
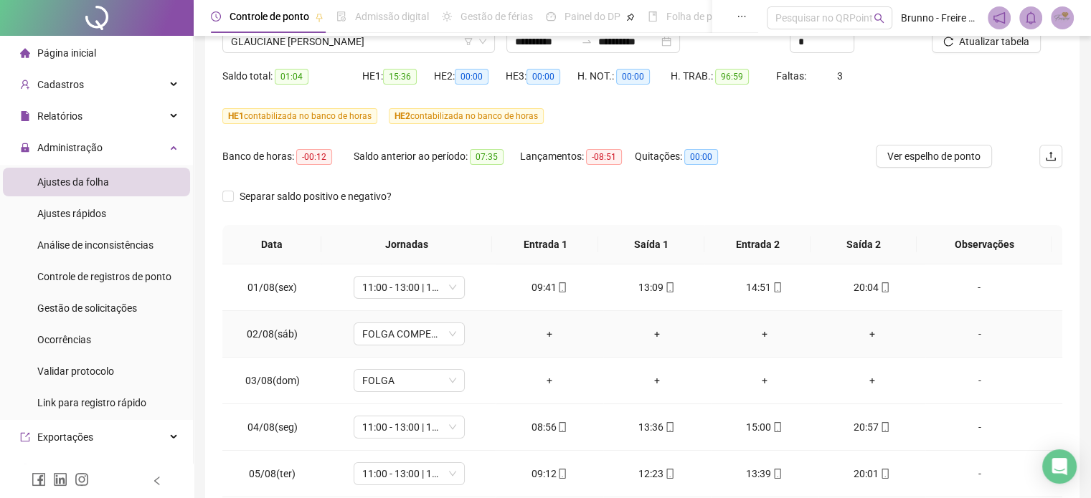
scroll to position [0, 0]
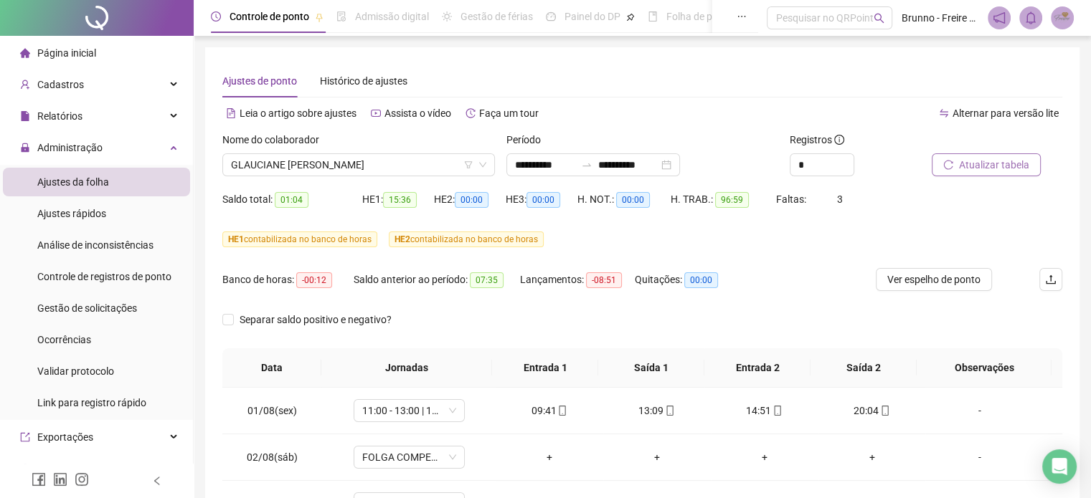
click at [983, 167] on span "Atualizar tabela" at bounding box center [994, 165] width 70 height 16
click at [930, 278] on span "Ver espelho de ponto" at bounding box center [933, 280] width 93 height 16
